Goal: Task Accomplishment & Management: Manage account settings

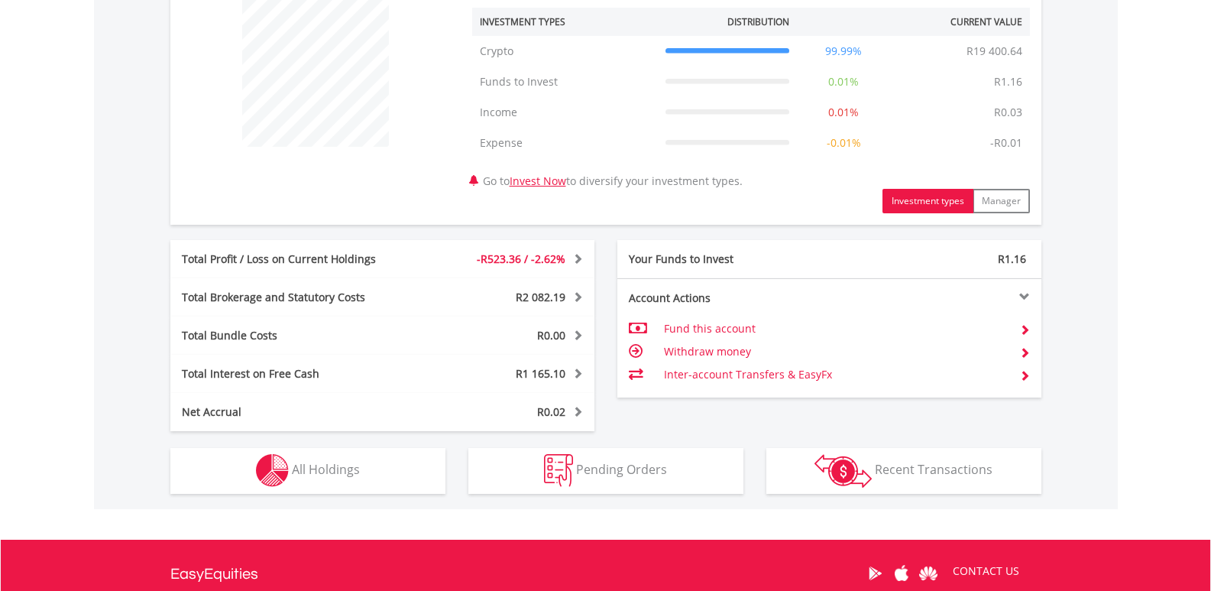
scroll to position [611, 0]
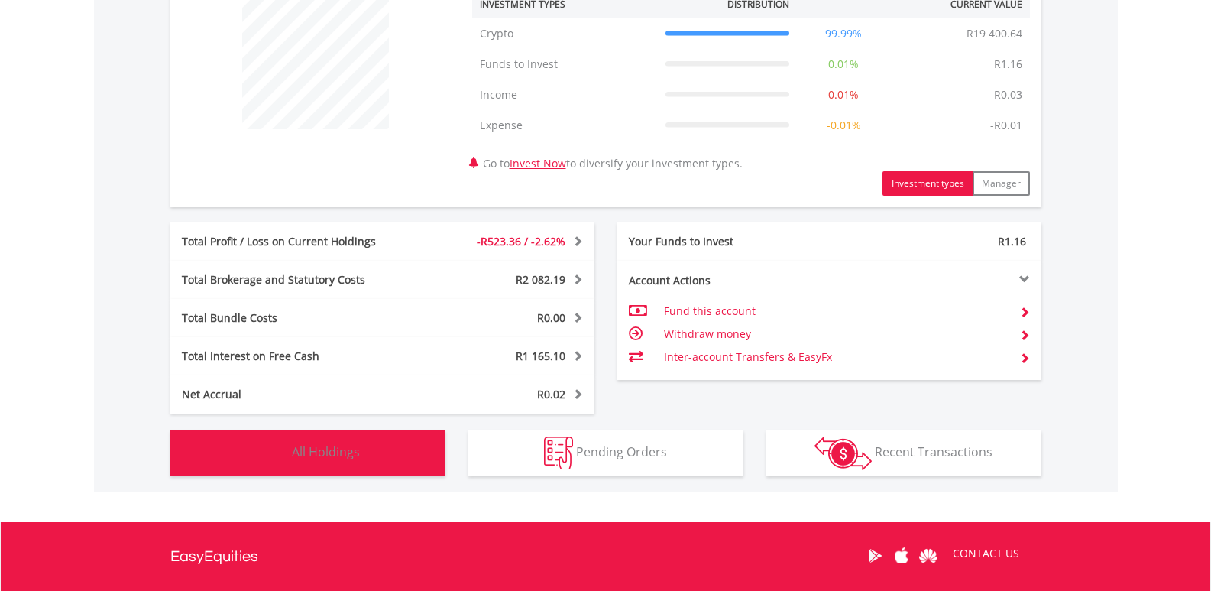
click at [366, 454] on button "Holdings All Holdings" at bounding box center [307, 453] width 275 height 46
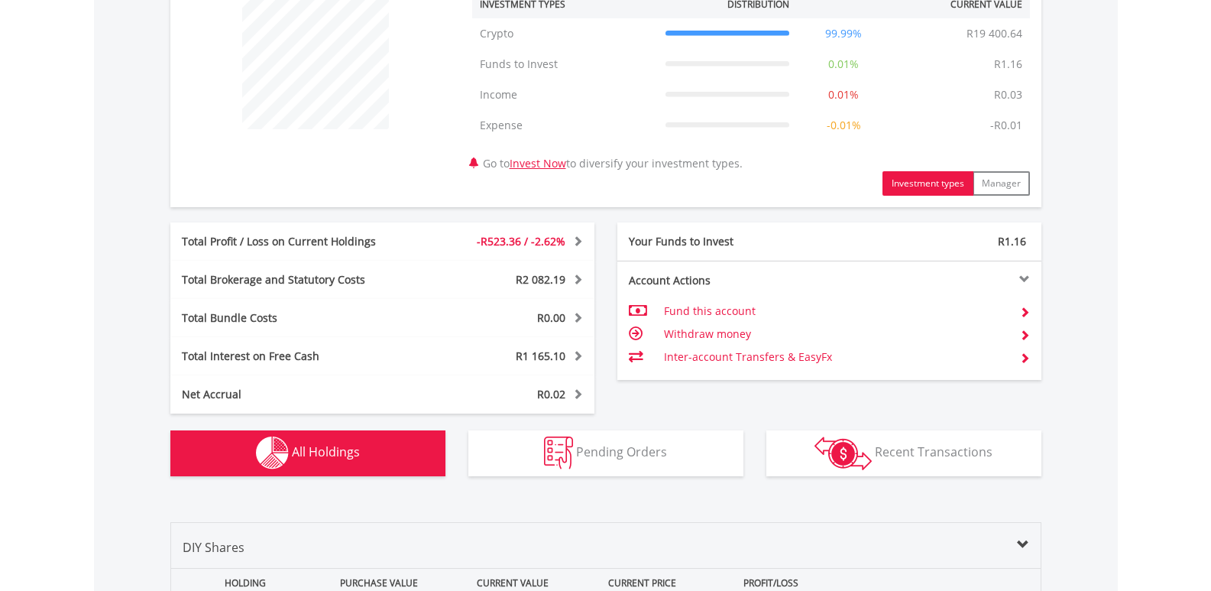
scroll to position [979, 0]
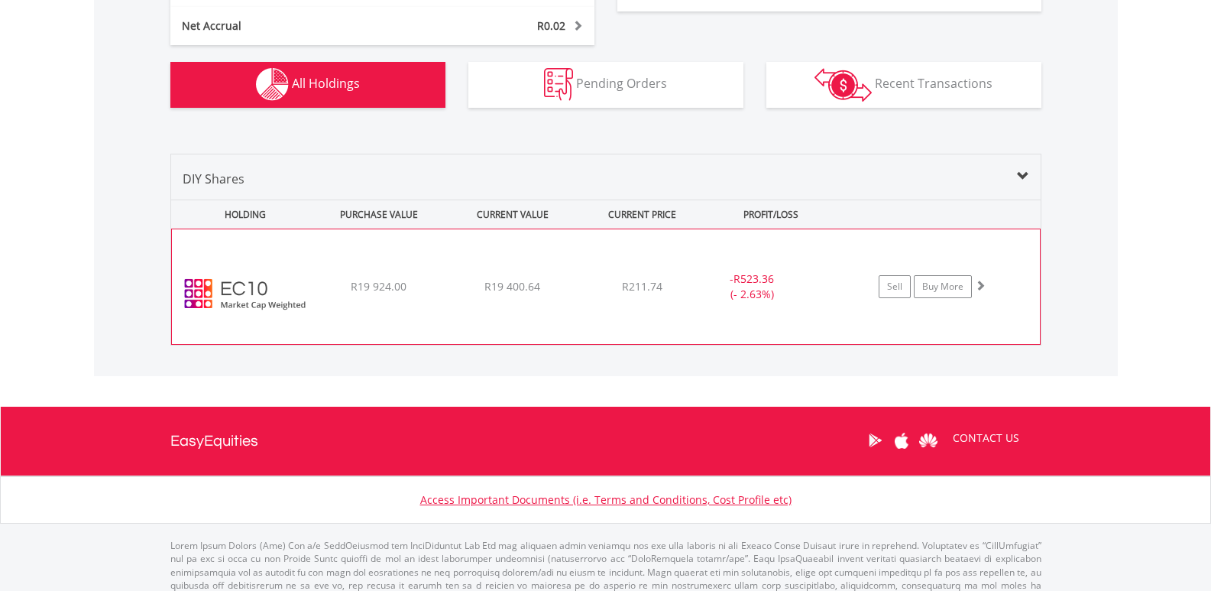
click at [977, 288] on span at bounding box center [980, 285] width 11 height 11
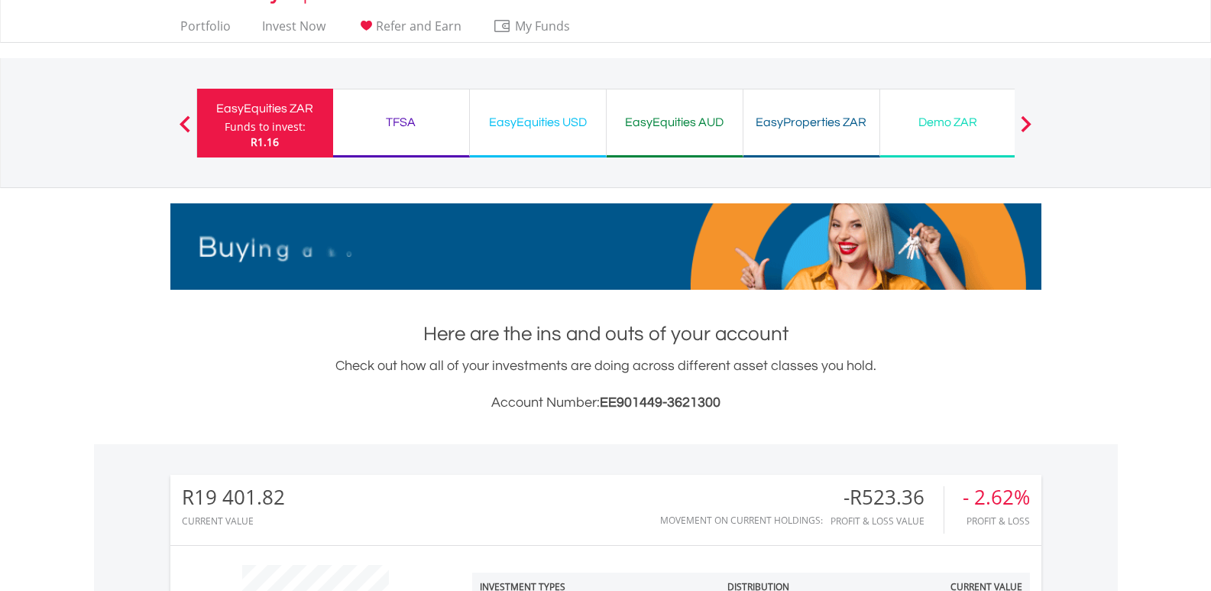
scroll to position [0, 0]
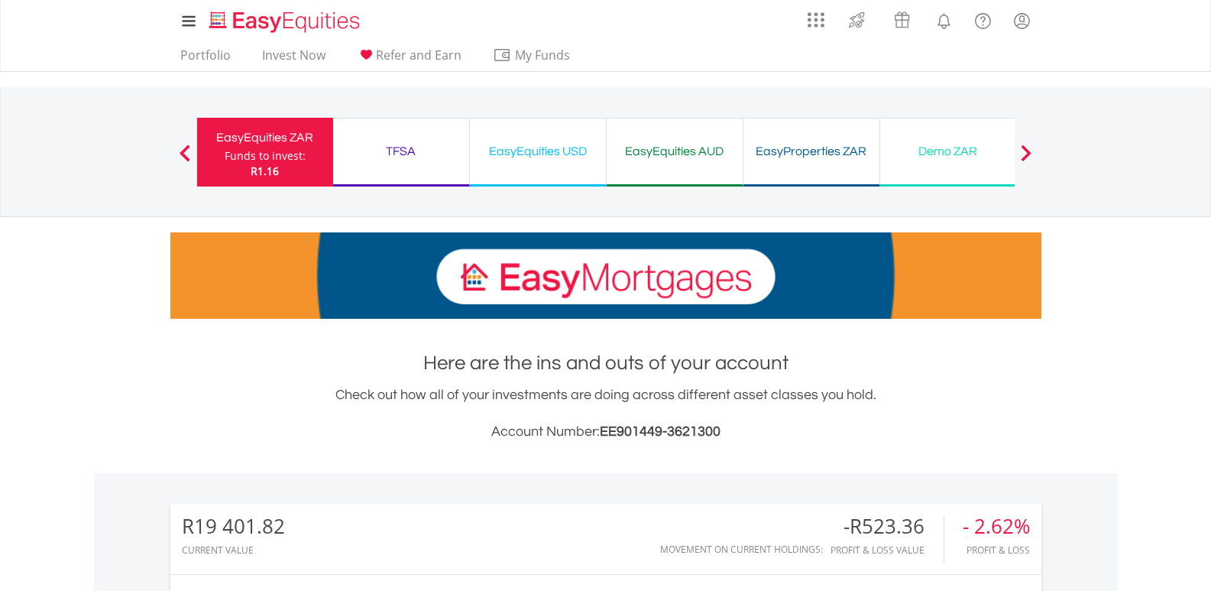
click at [542, 153] on div "EasyEquities USD" at bounding box center [538, 151] width 118 height 21
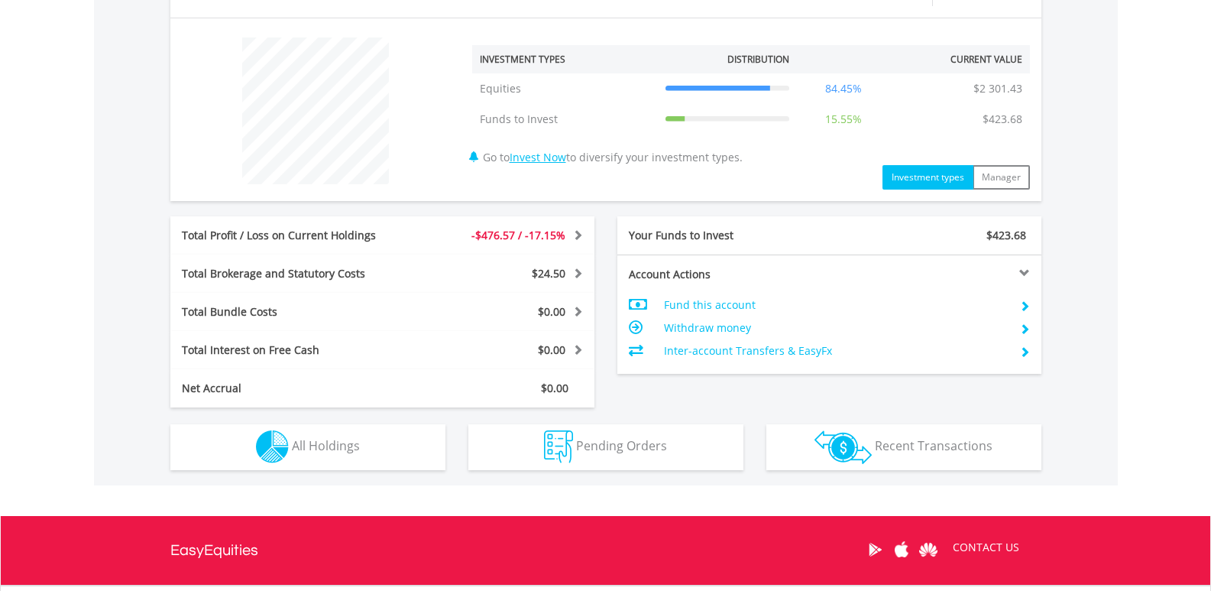
scroll to position [611, 0]
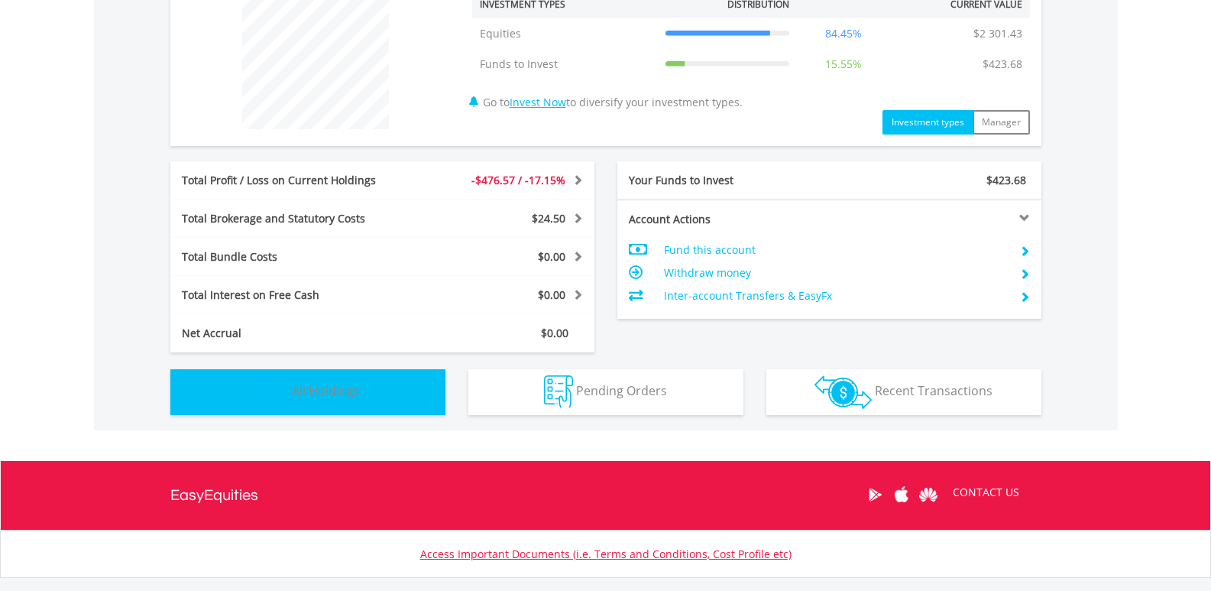
click at [329, 389] on span "All Holdings" at bounding box center [326, 390] width 68 height 17
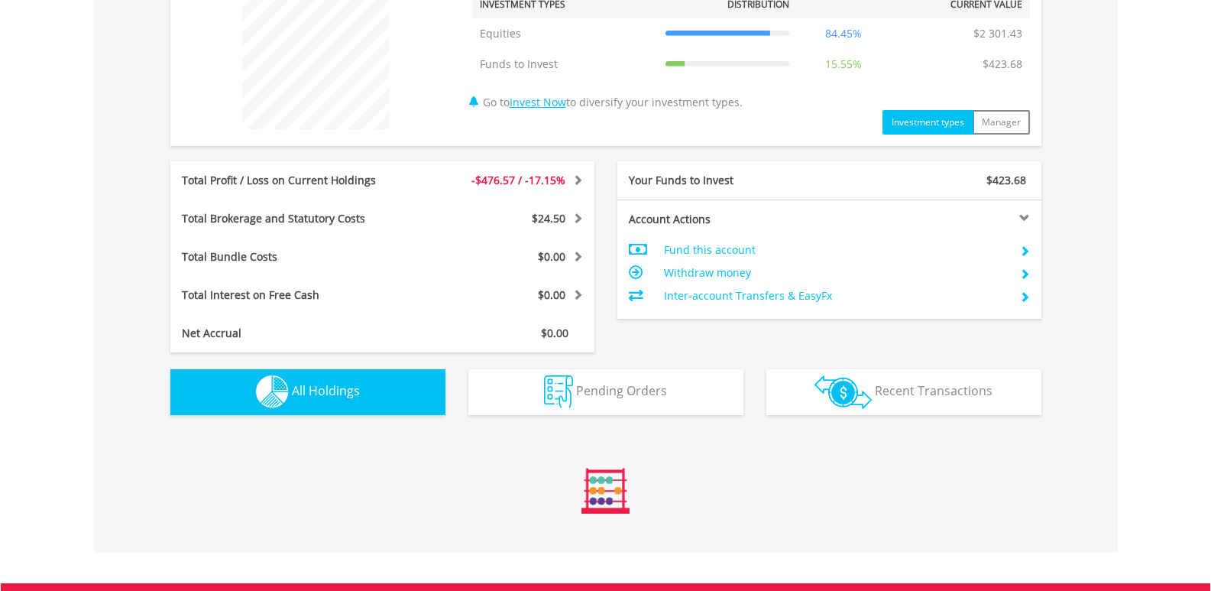
scroll to position [918, 0]
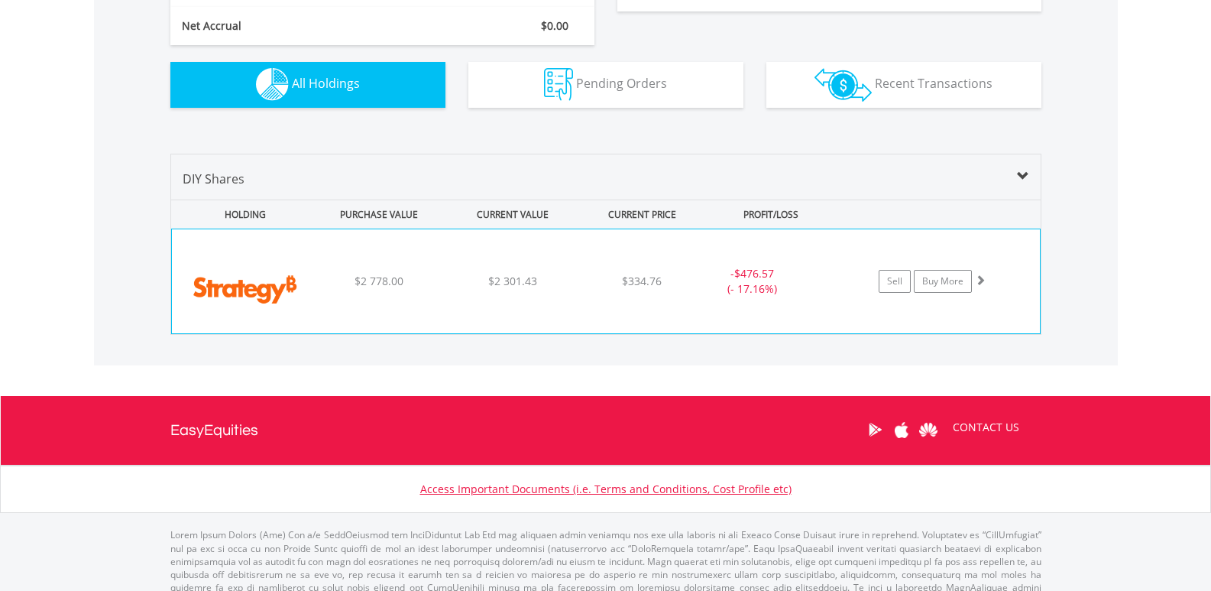
click at [982, 279] on span at bounding box center [980, 279] width 11 height 11
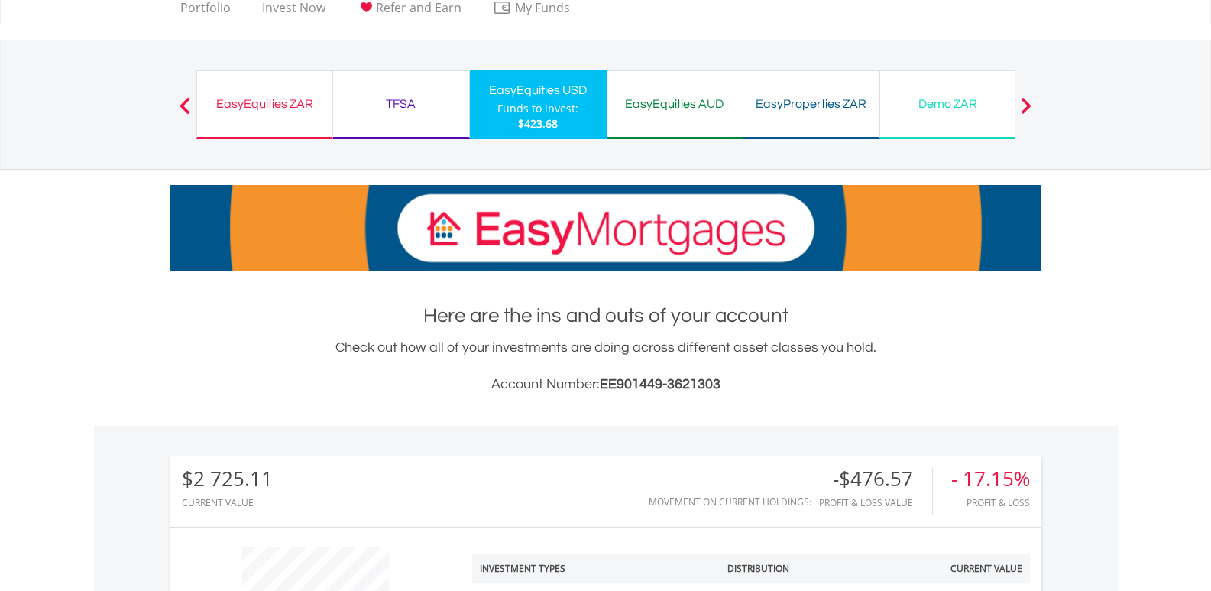
scroll to position [0, 0]
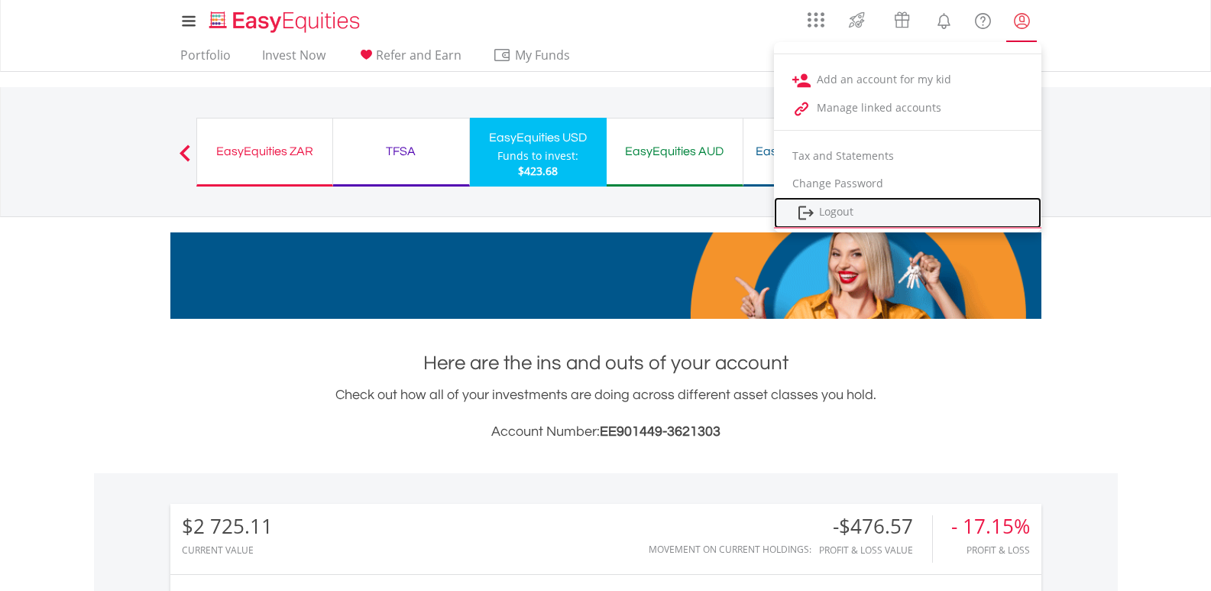
click at [840, 211] on link "Logout" at bounding box center [907, 212] width 267 height 31
